Goal: Task Accomplishment & Management: Manage account settings

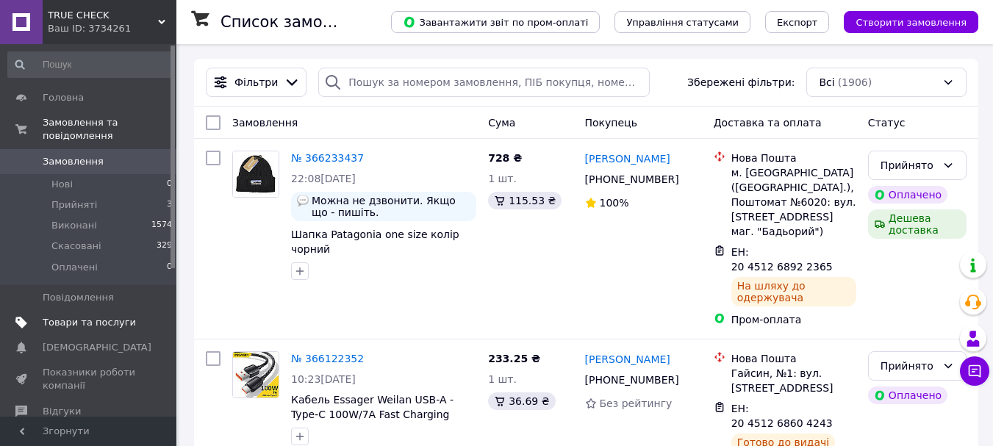
click at [94, 316] on span "Товари та послуги" at bounding box center [89, 322] width 93 height 13
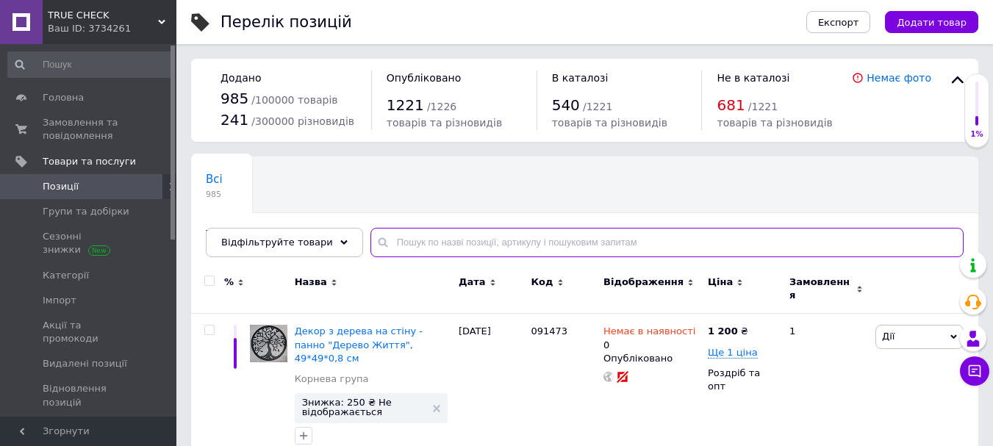
click at [407, 241] on input "text" at bounding box center [667, 242] width 593 height 29
paste input "124533239"
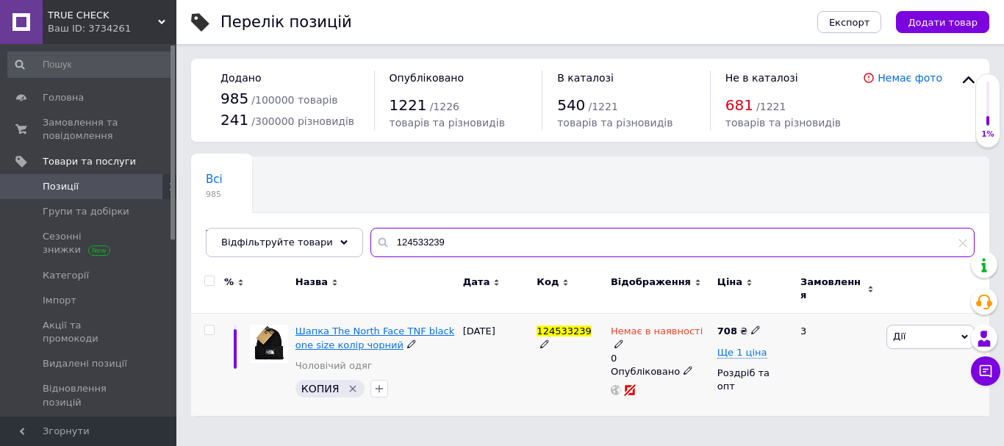
type input "124533239"
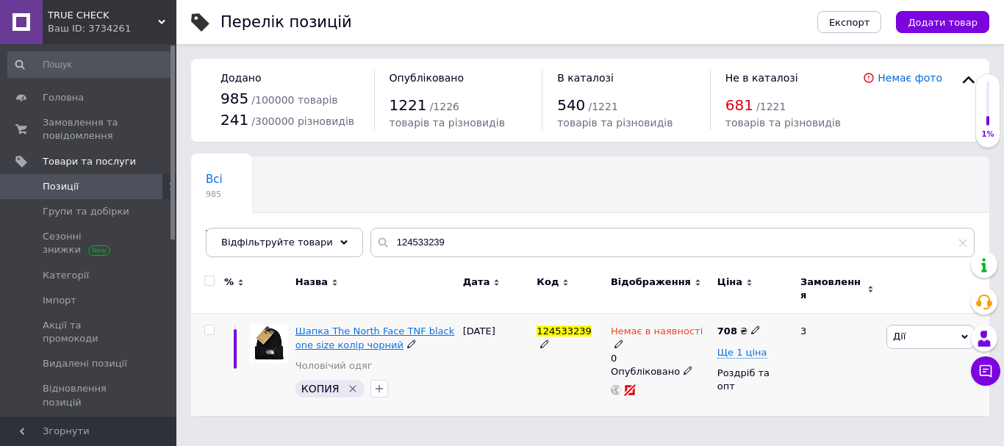
click at [332, 334] on span "Шапка The North Face TNF black one size колір чорний" at bounding box center [375, 338] width 159 height 24
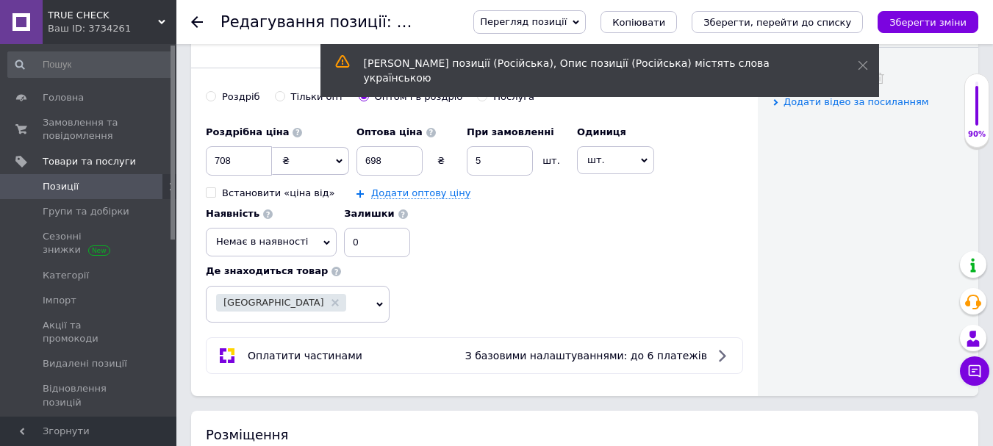
scroll to position [735, 0]
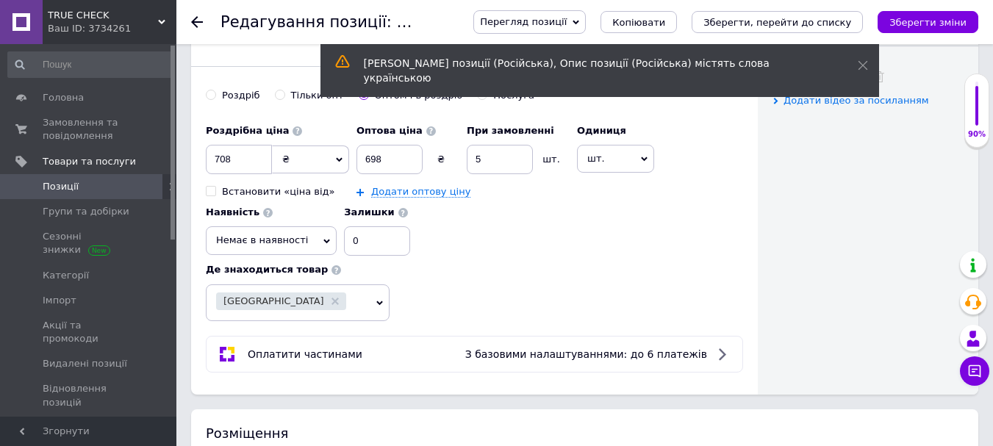
click at [318, 241] on span "Немає в наявності" at bounding box center [271, 240] width 131 height 28
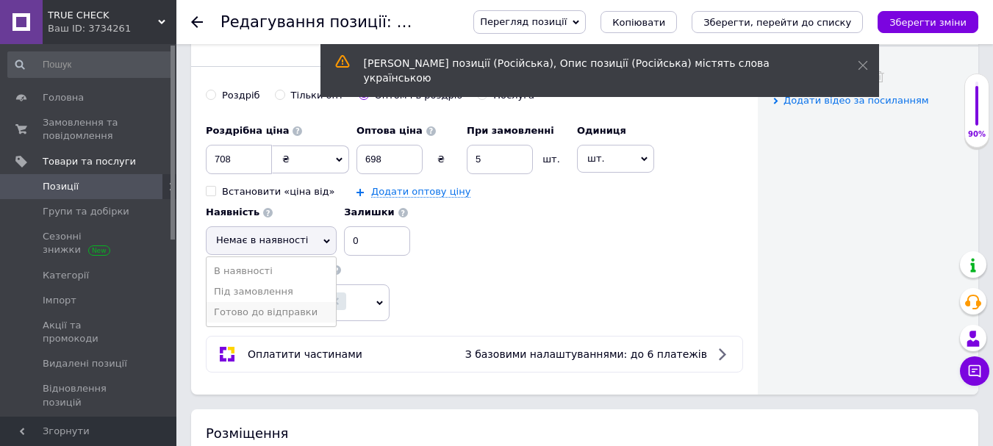
click at [262, 313] on li "Готово до відправки" at bounding box center [271, 312] width 129 height 21
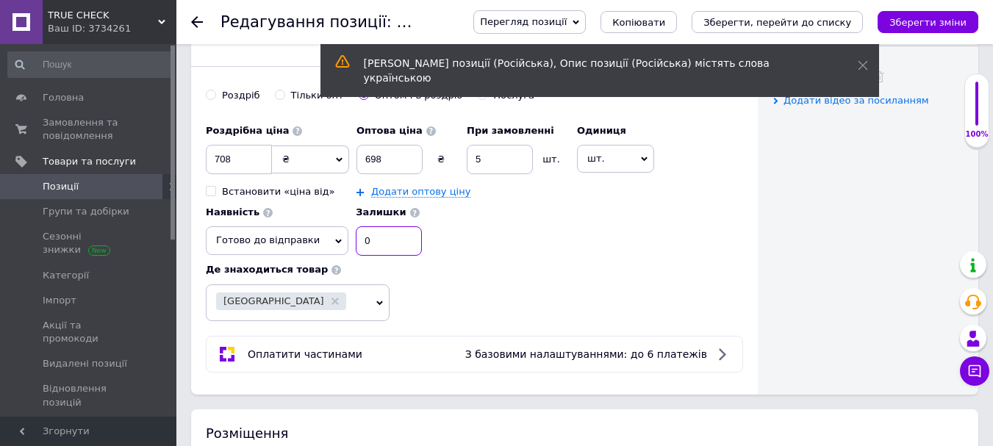
click at [365, 249] on input "0" at bounding box center [389, 240] width 66 height 29
type input "1"
click at [465, 255] on div "Роздрібна ціна 708 ₴ $ EUR CHF GBP ¥ PLN ₸ MDL HUF KGS CNY TRY KRW lei Встанови…" at bounding box center [474, 187] width 537 height 140
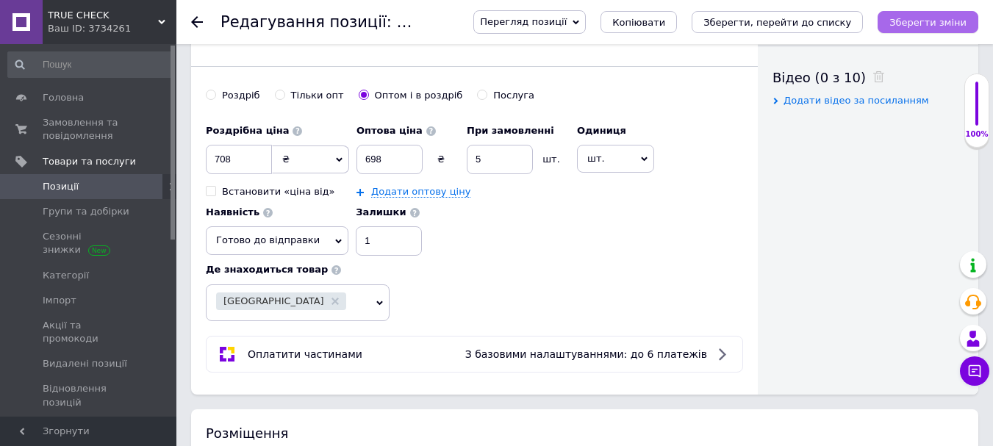
click at [921, 21] on icon "Зберегти зміни" at bounding box center [928, 22] width 77 height 11
click at [939, 19] on icon "Зберегти зміни" at bounding box center [928, 22] width 77 height 11
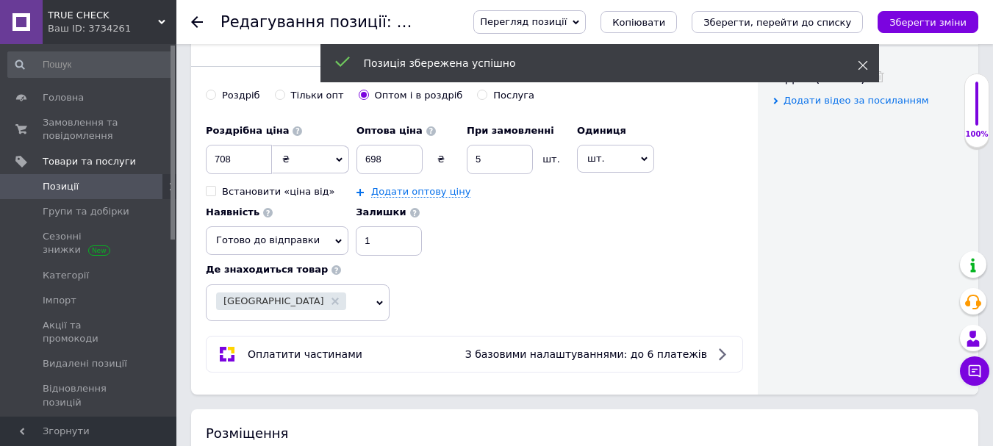
click at [865, 65] on icon at bounding box center [863, 65] width 10 height 10
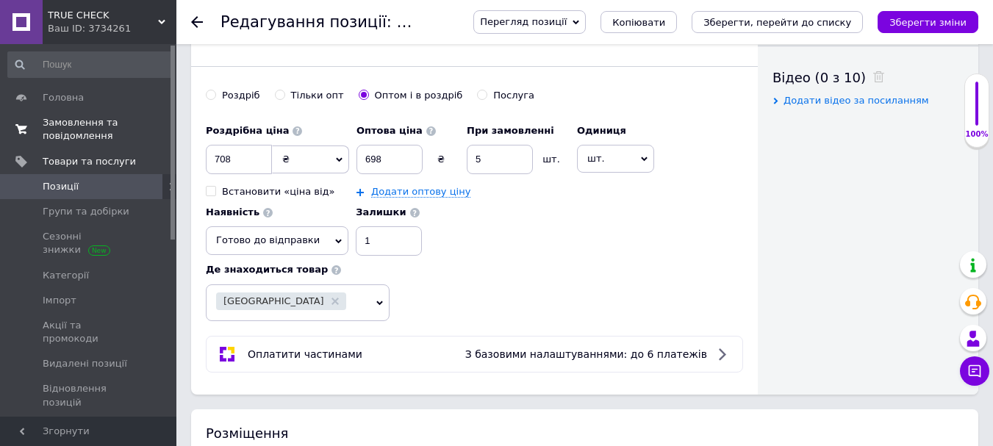
click at [87, 135] on span "Замовлення та повідомлення" at bounding box center [89, 129] width 93 height 26
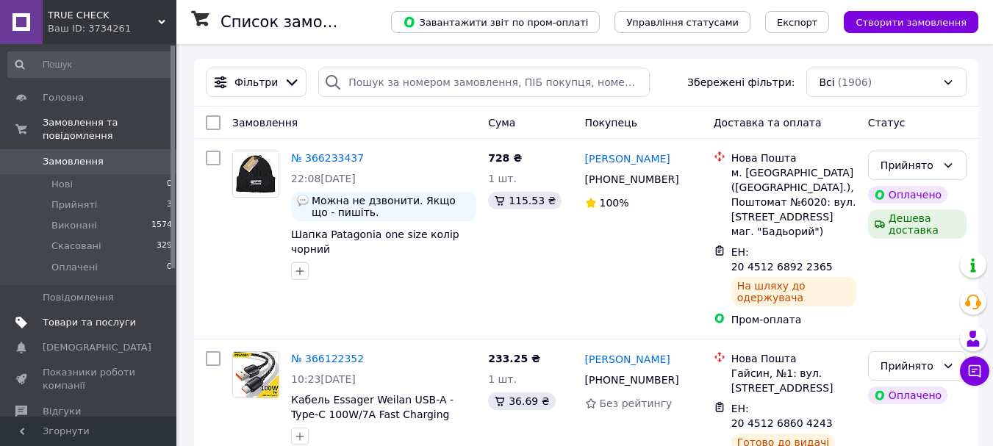
click at [85, 316] on span "Товари та послуги" at bounding box center [89, 322] width 93 height 13
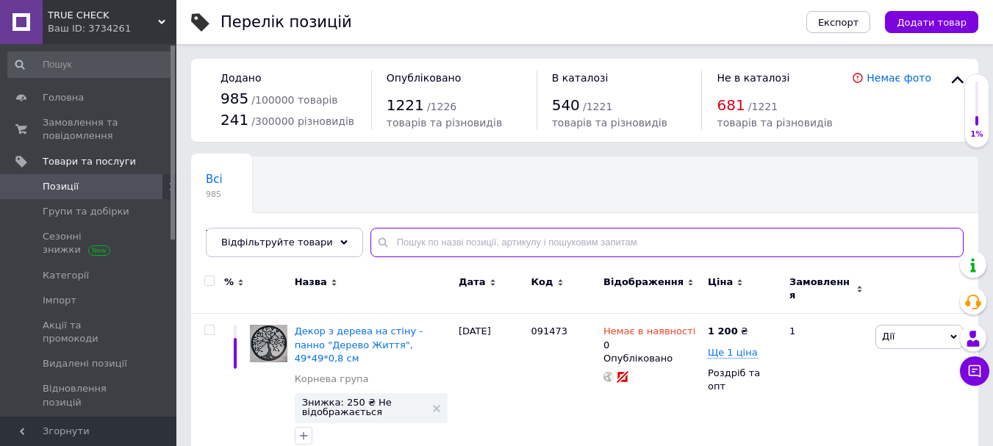
click at [431, 254] on input "text" at bounding box center [667, 242] width 593 height 29
paste input "32543310"
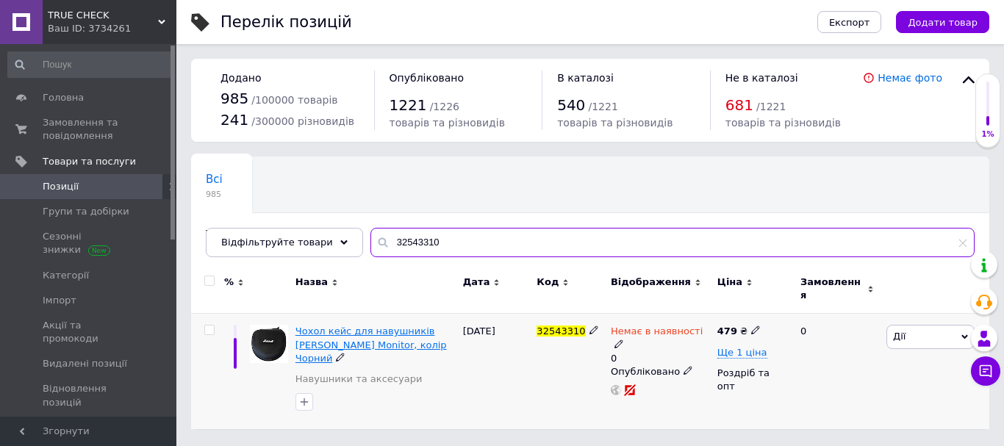
type input "32543310"
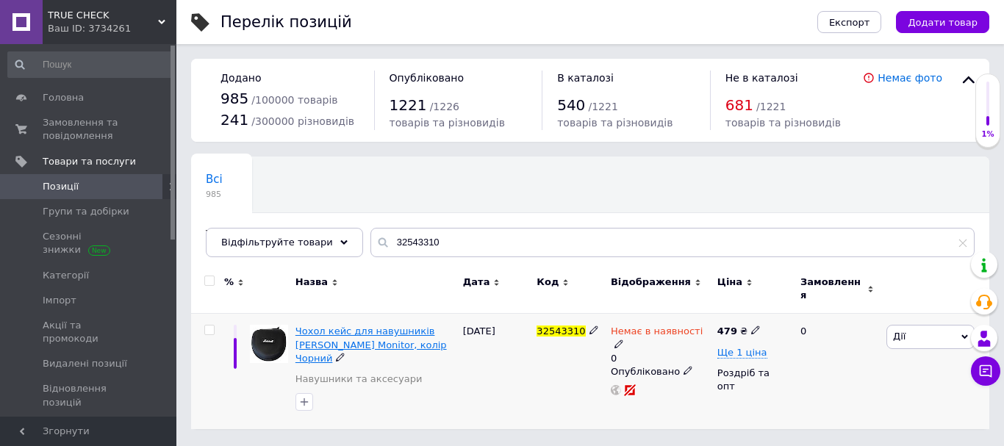
click at [376, 337] on span "Чохол кейс для навушників Marshall Major Monitor, колір Чорний" at bounding box center [371, 344] width 151 height 37
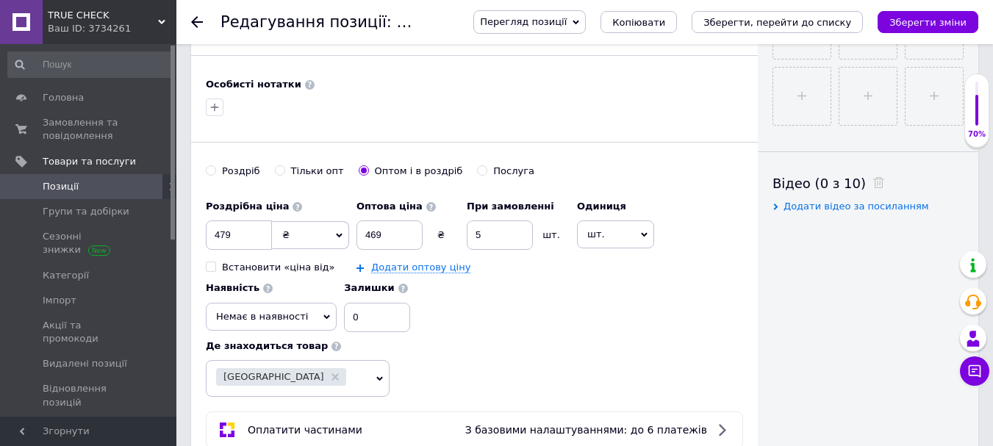
scroll to position [662, 0]
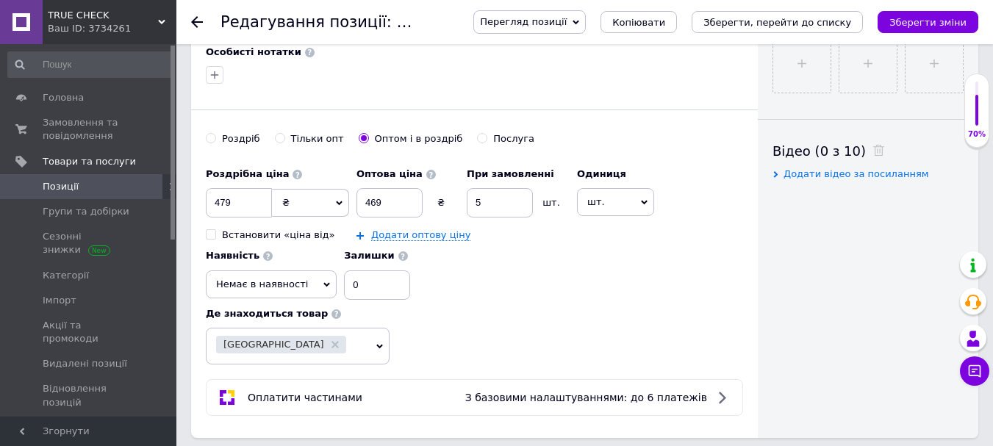
click at [310, 282] on span "Немає в наявності" at bounding box center [271, 285] width 131 height 28
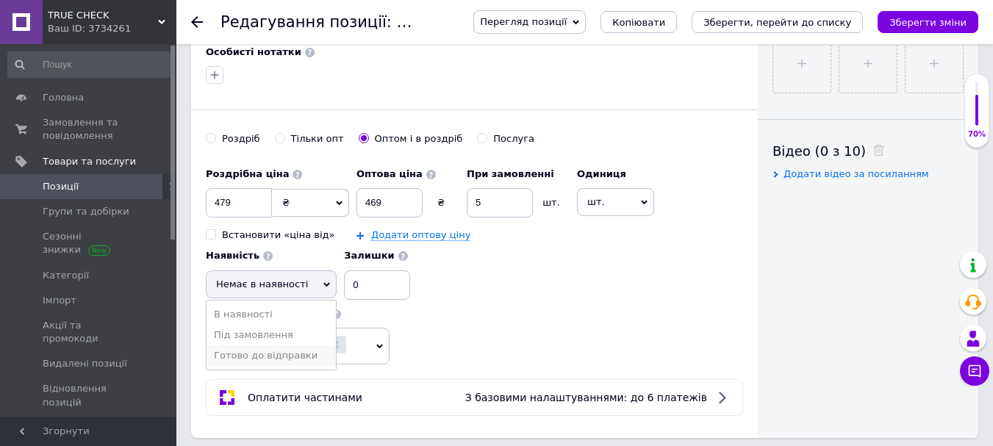
click at [265, 354] on li "Готово до відправки" at bounding box center [271, 356] width 129 height 21
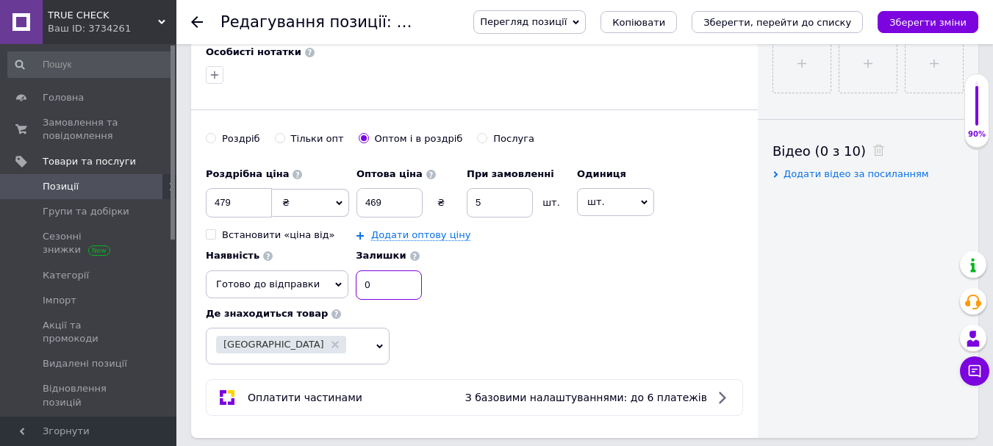
click at [376, 291] on input "0" at bounding box center [389, 285] width 66 height 29
type input "1"
click at [603, 299] on div "Роздрібна ціна 479 ₴ $ EUR CHF GBP ¥ PLN ₸ MDL HUF KGS CNY TRY KRW lei Встанови…" at bounding box center [474, 230] width 537 height 140
click at [947, 14] on button "Зберегти зміни" at bounding box center [928, 22] width 101 height 22
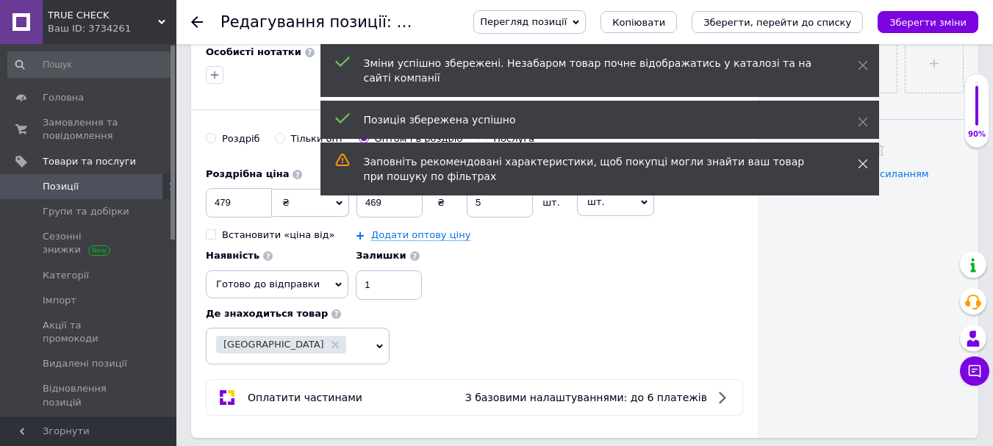
click at [865, 159] on icon at bounding box center [863, 164] width 10 height 10
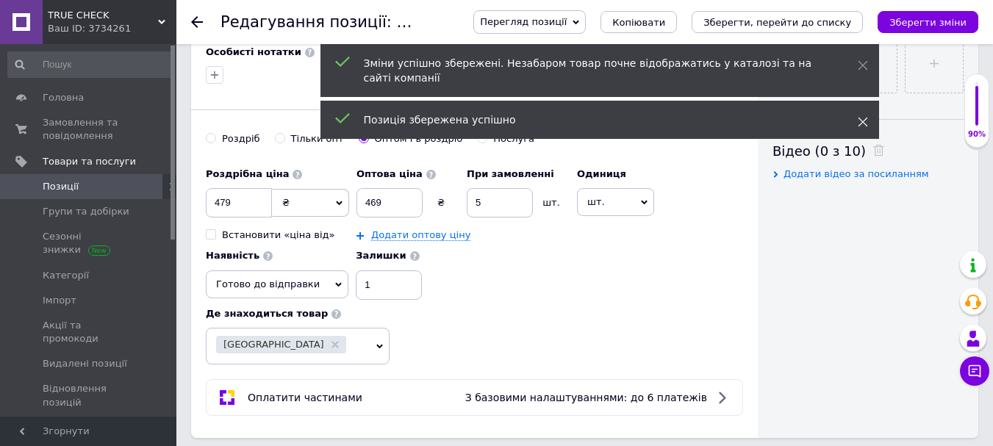
click at [862, 115] on span at bounding box center [863, 122] width 10 height 15
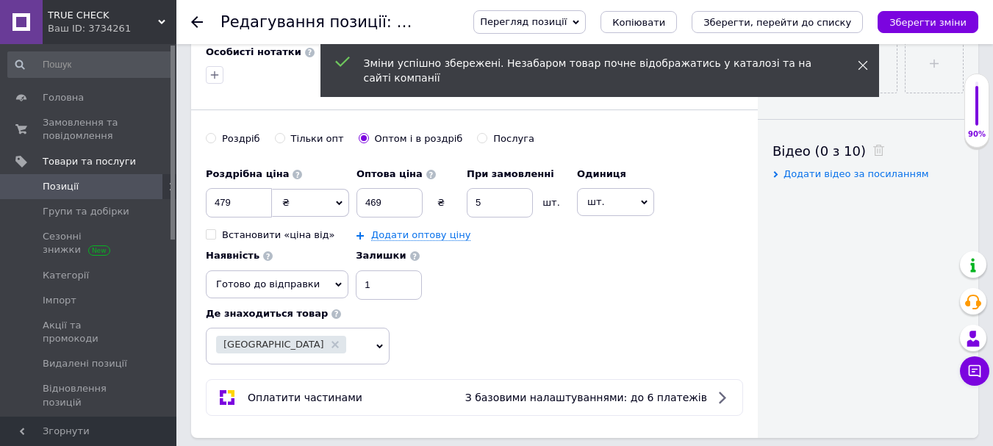
click at [865, 68] on icon at bounding box center [863, 65] width 10 height 10
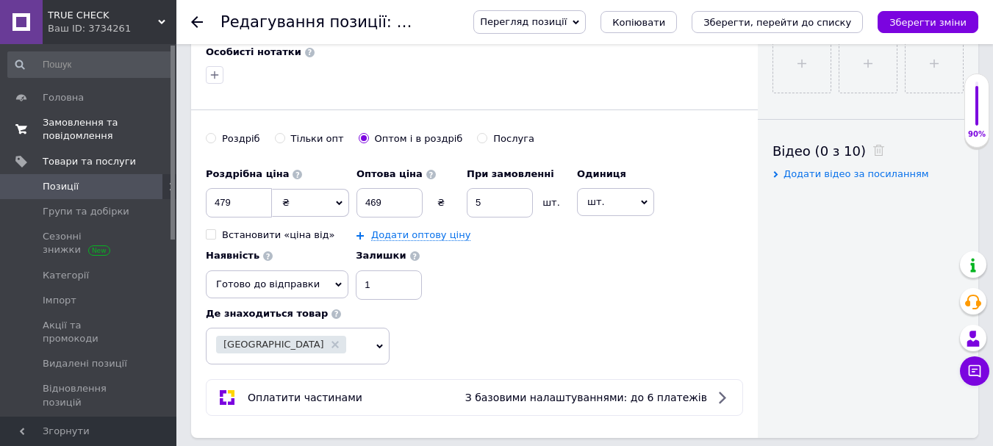
click at [82, 131] on span "Замовлення та повідомлення" at bounding box center [89, 129] width 93 height 26
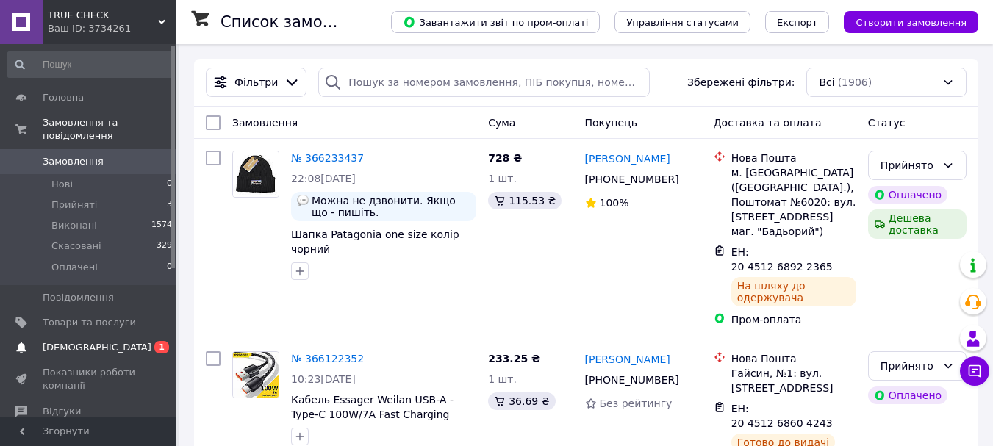
click at [74, 341] on span "[DEMOGRAPHIC_DATA]" at bounding box center [97, 347] width 109 height 13
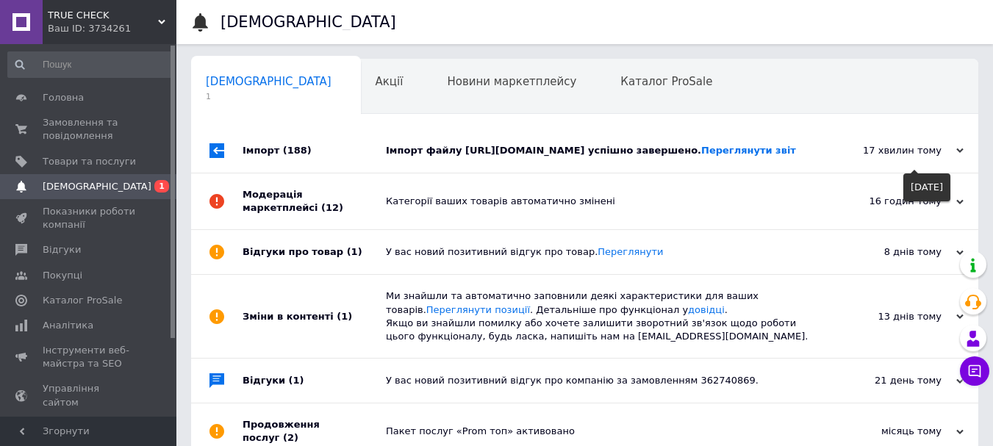
click at [962, 154] on icon at bounding box center [960, 150] width 7 height 7
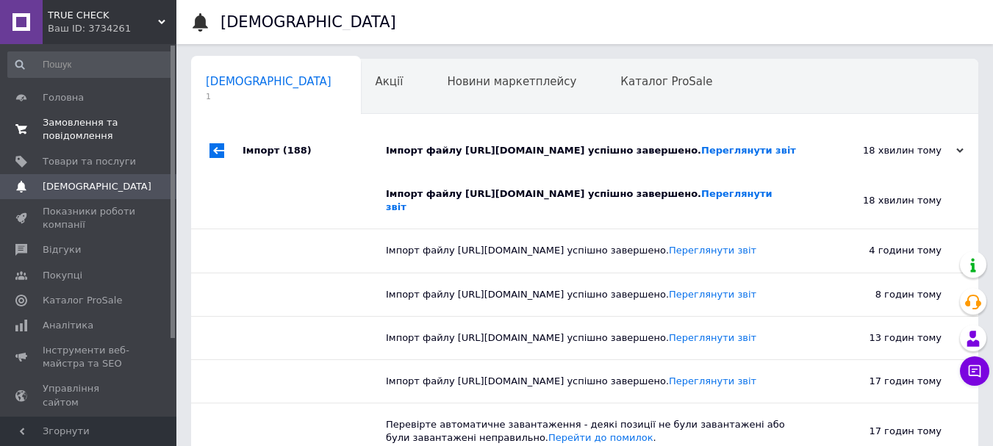
click at [98, 127] on span "Замовлення та повідомлення" at bounding box center [89, 129] width 93 height 26
